Goal: Information Seeking & Learning: Learn about a topic

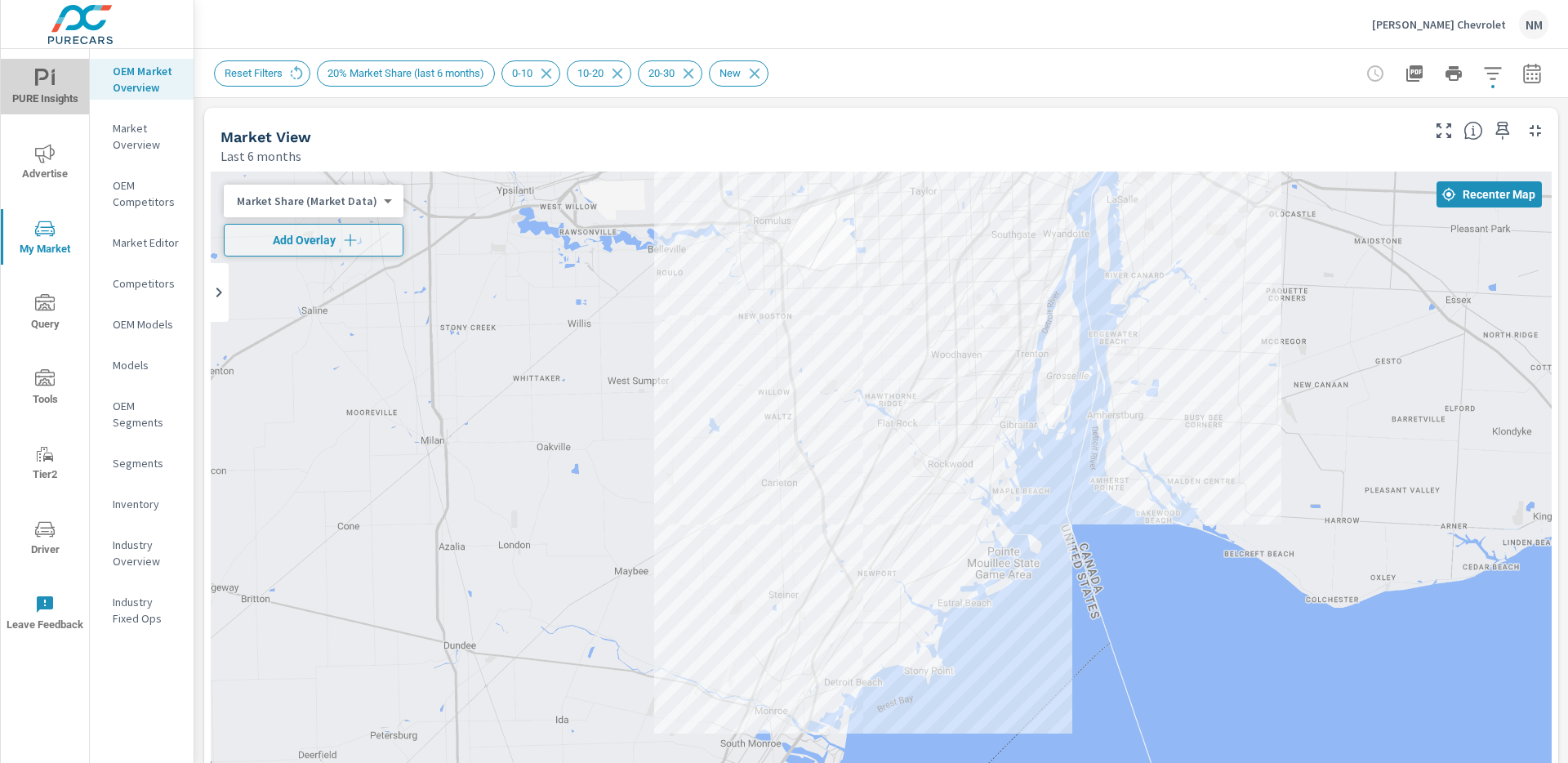
click at [56, 75] on span "PURE Insights" at bounding box center [45, 88] width 78 height 40
